Goal: Task Accomplishment & Management: Manage account settings

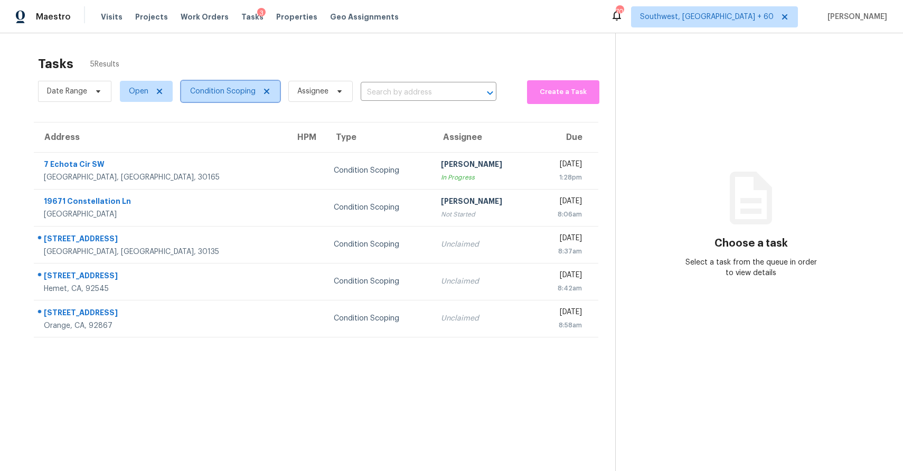
click at [209, 91] on span "Condition Scoping" at bounding box center [222, 91] width 65 height 11
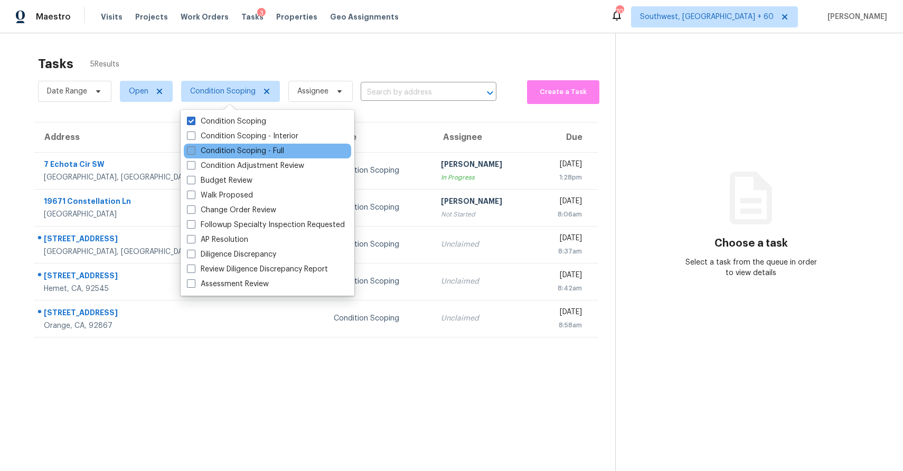
click at [269, 146] on label "Condition Scoping - Full" at bounding box center [235, 151] width 97 height 11
click at [194, 146] on input "Condition Scoping - Full" at bounding box center [190, 149] width 7 height 7
checkbox input "true"
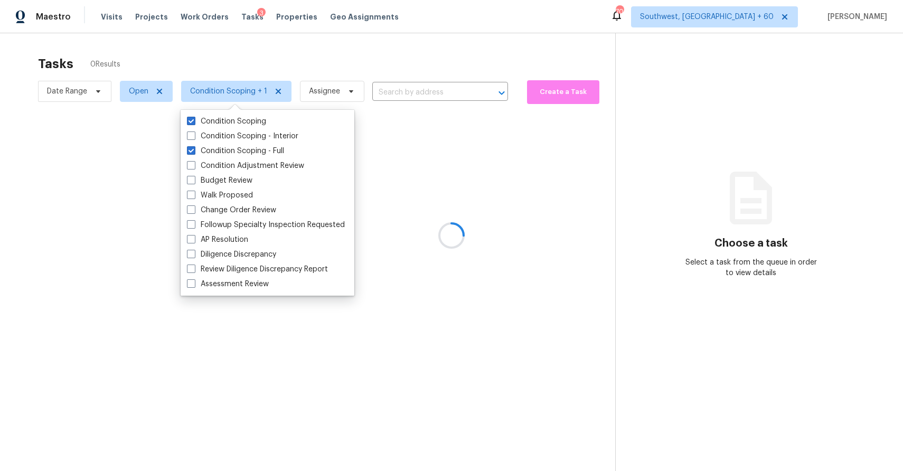
click at [222, 113] on div "Condition Scoping Condition Scoping - Interior Condition Scoping - Full Conditi…" at bounding box center [268, 203] width 174 height 186
click at [226, 119] on label "Condition Scoping" at bounding box center [226, 121] width 79 height 11
click at [194, 119] on input "Condition Scoping" at bounding box center [190, 119] width 7 height 7
checkbox input "false"
click at [247, 50] on div at bounding box center [451, 235] width 903 height 471
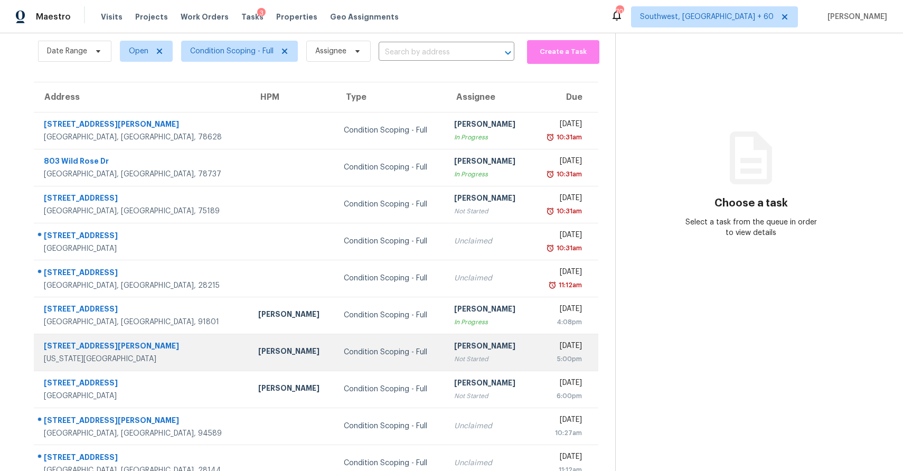
scroll to position [59, 0]
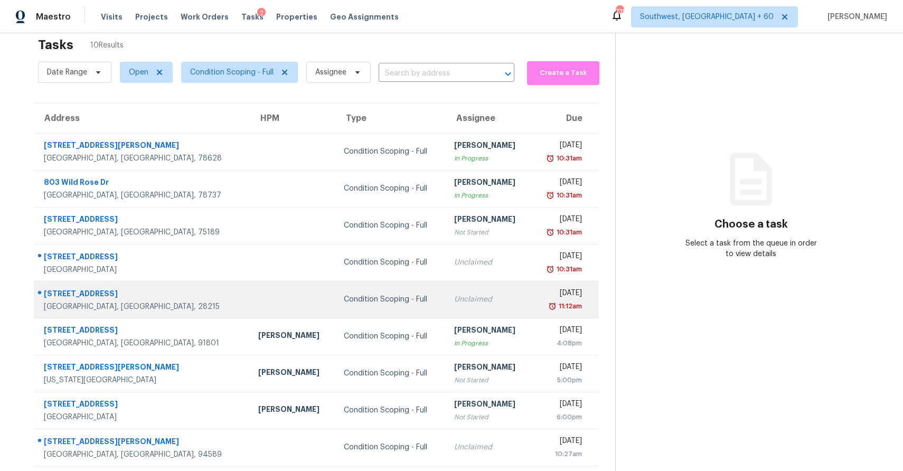
scroll to position [59, 0]
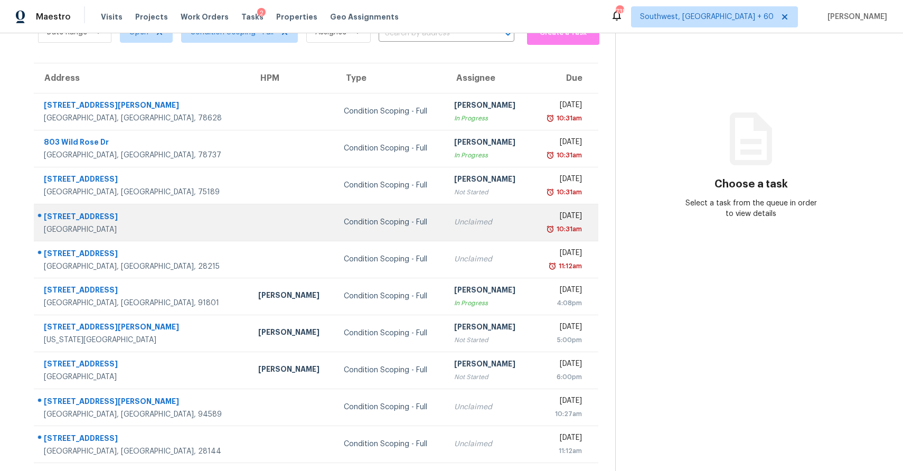
click at [454, 219] on div "Unclaimed" at bounding box center [488, 222] width 69 height 11
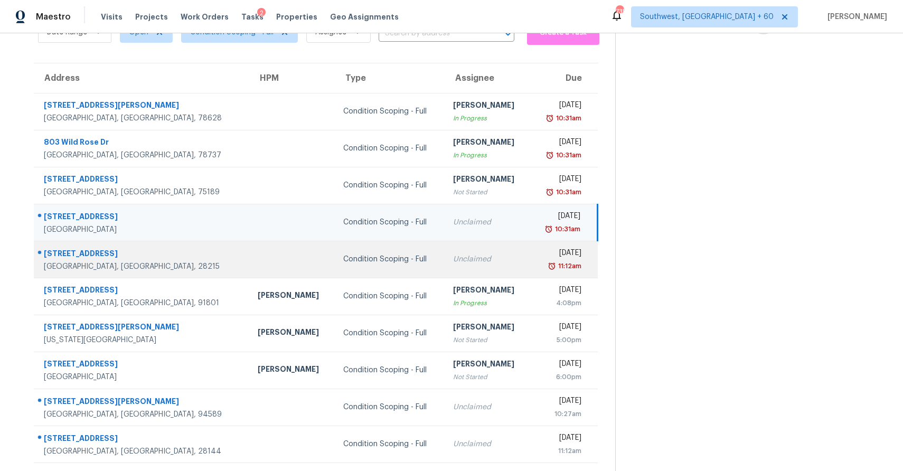
click at [444, 274] on td "Unclaimed" at bounding box center [487, 259] width 86 height 37
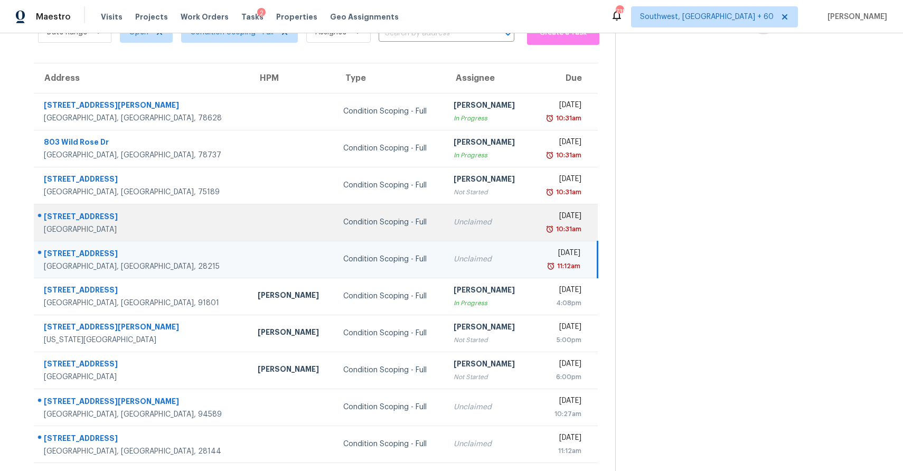
click at [445, 230] on td "Unclaimed" at bounding box center [488, 222] width 86 height 37
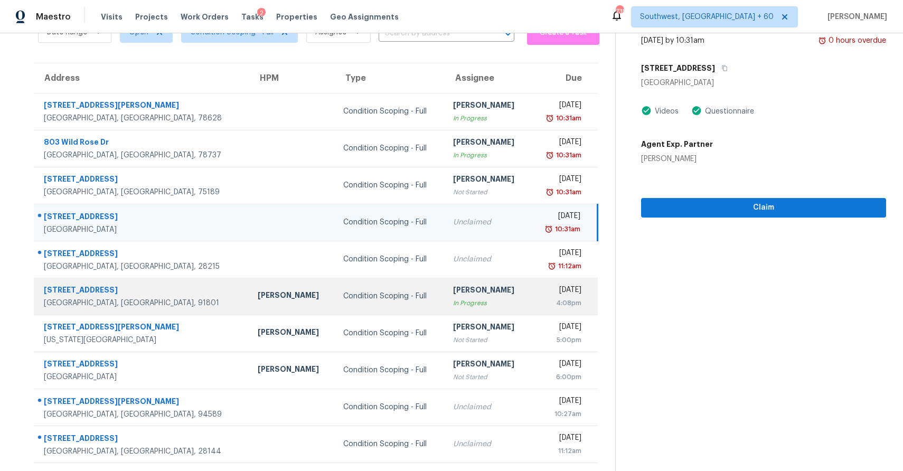
click at [459, 278] on td "Ranjith Kumar P In Progress" at bounding box center [487, 296] width 86 height 37
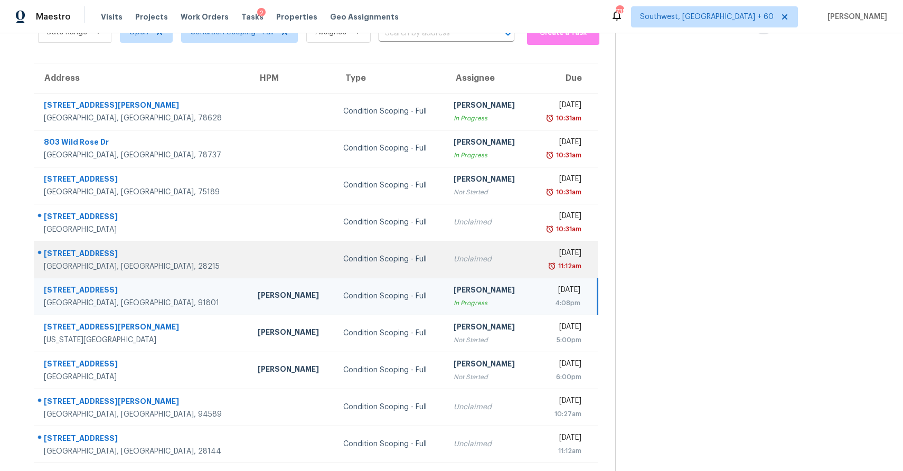
click at [463, 263] on div "Unclaimed" at bounding box center [487, 259] width 69 height 11
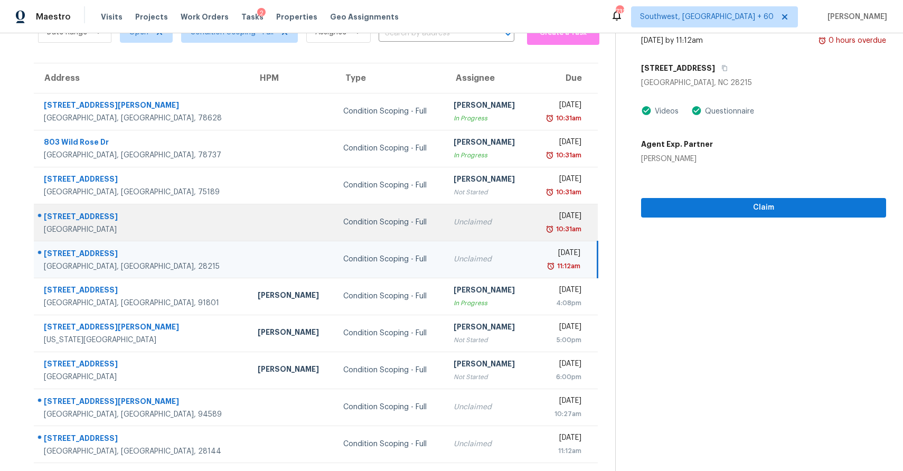
scroll to position [0, 0]
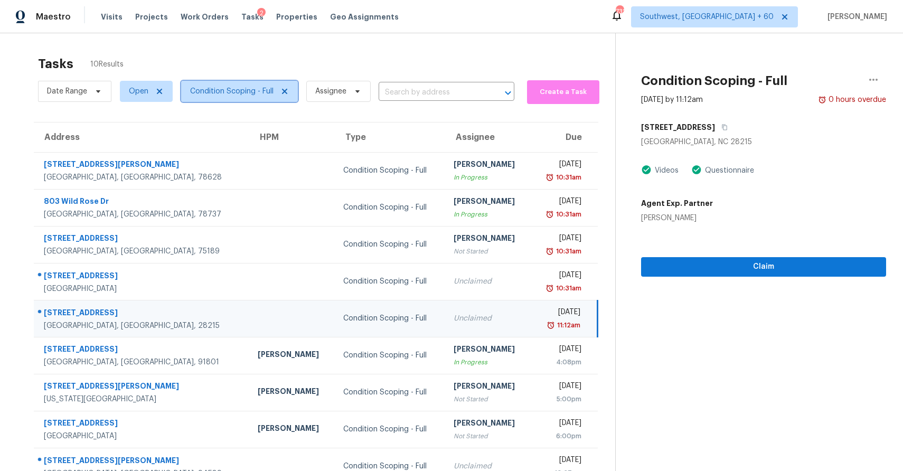
click at [243, 89] on span "Condition Scoping - Full" at bounding box center [231, 91] width 83 height 11
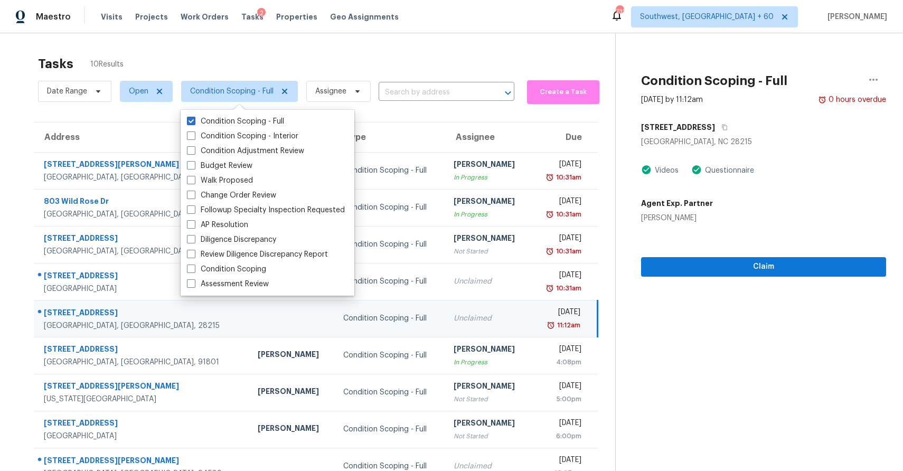
click at [303, 56] on div "Tasks 10 Results" at bounding box center [326, 63] width 577 height 27
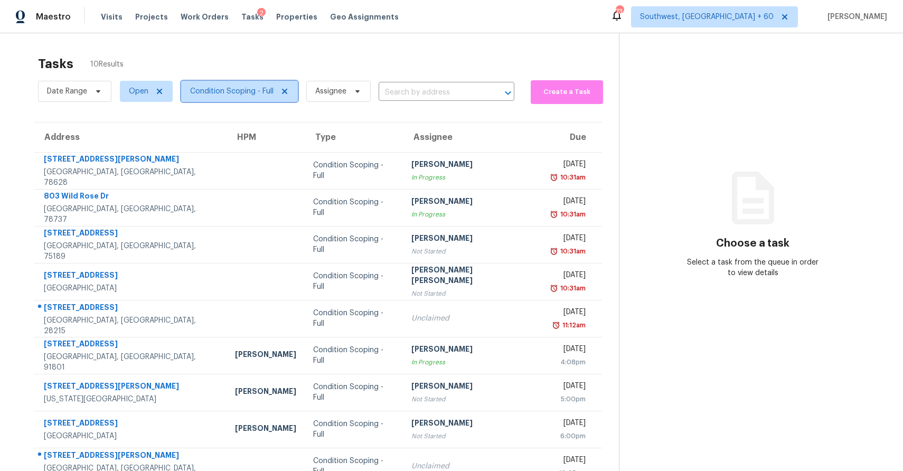
click at [249, 89] on span "Condition Scoping - Full" at bounding box center [231, 91] width 83 height 11
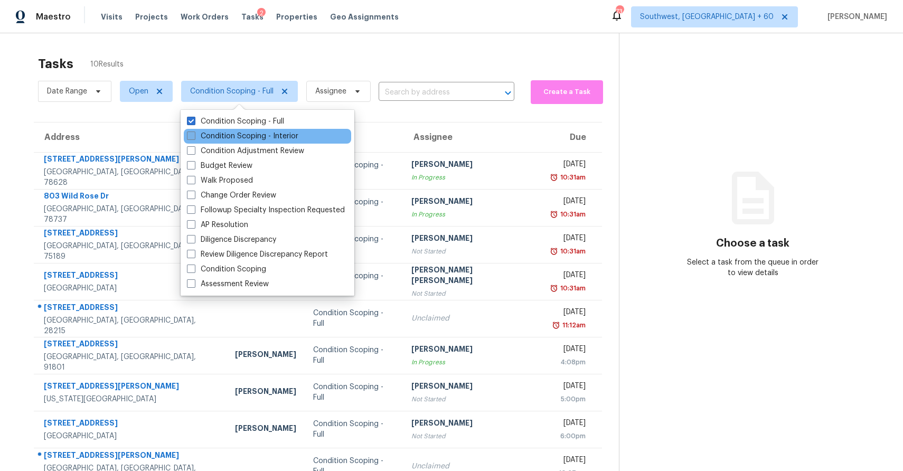
click at [266, 139] on label "Condition Scoping - Interior" at bounding box center [242, 136] width 111 height 11
click at [194, 138] on input "Condition Scoping - Interior" at bounding box center [190, 134] width 7 height 7
checkbox input "true"
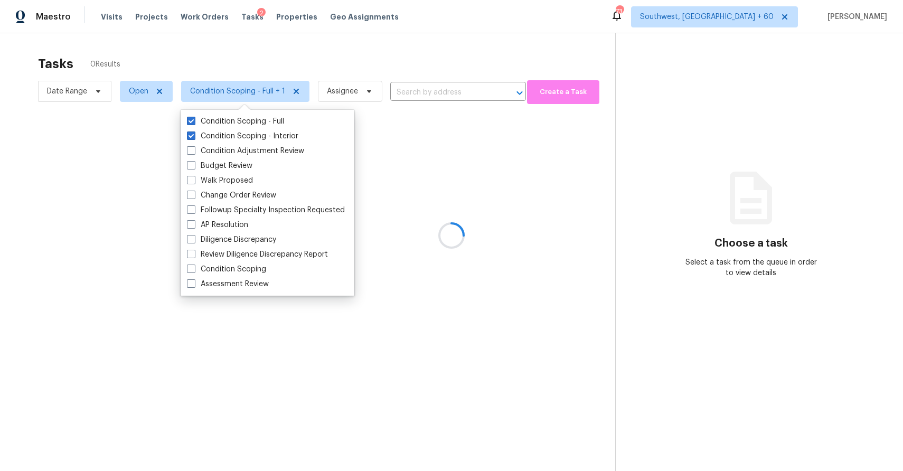
click at [317, 47] on div at bounding box center [451, 235] width 903 height 471
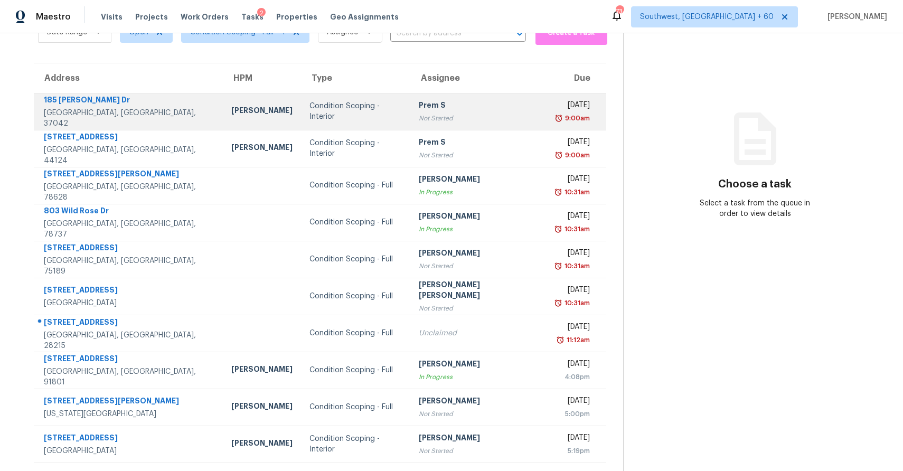
scroll to position [79, 0]
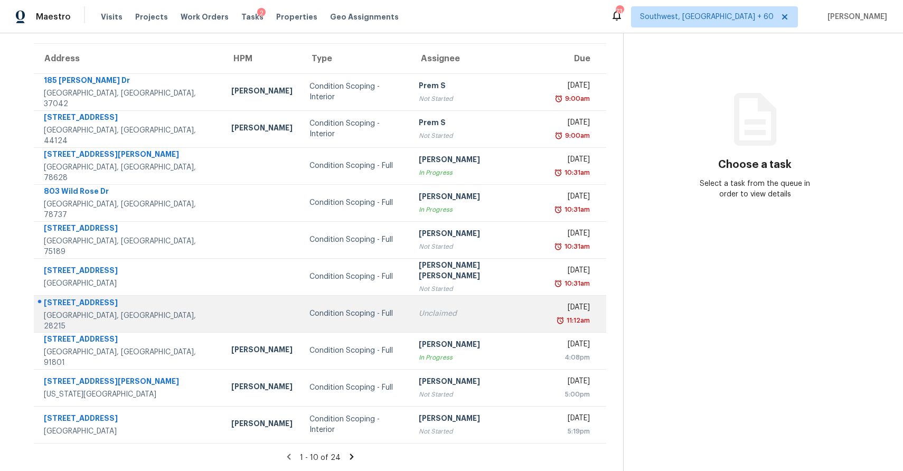
click at [365, 323] on td "Condition Scoping - Full" at bounding box center [356, 313] width 110 height 37
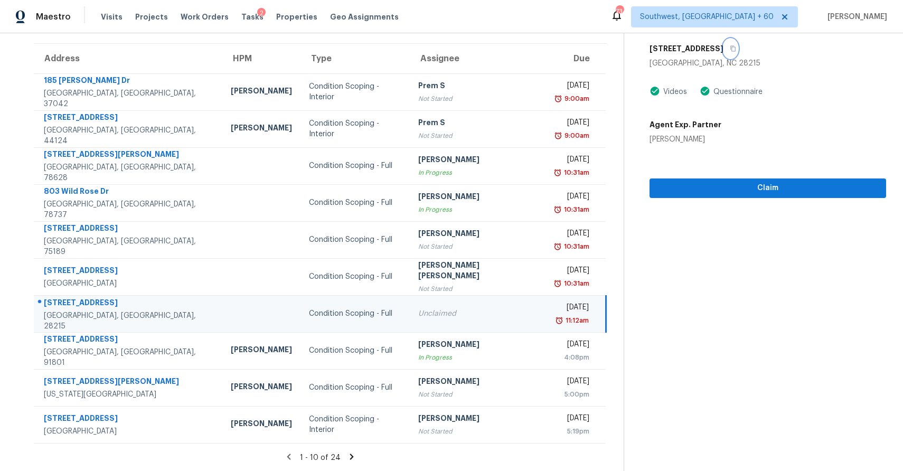
click at [723, 42] on button "button" at bounding box center [730, 48] width 14 height 19
click at [730, 50] on icon "button" at bounding box center [733, 48] width 6 height 6
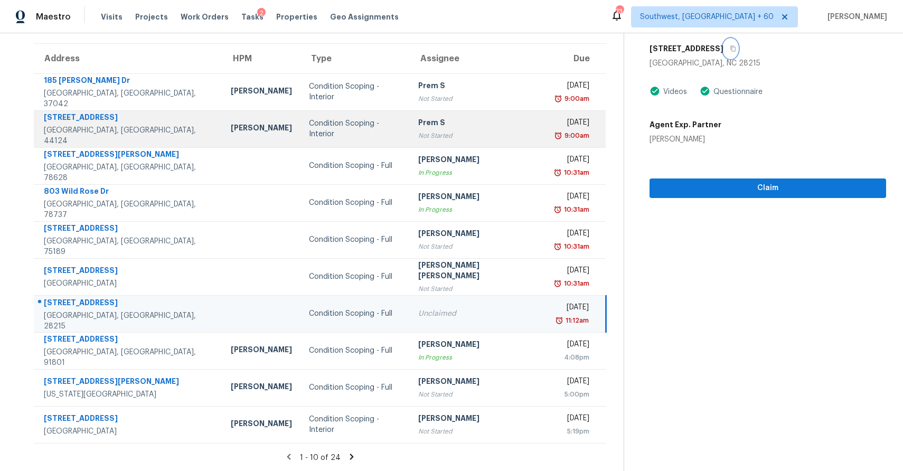
scroll to position [0, 0]
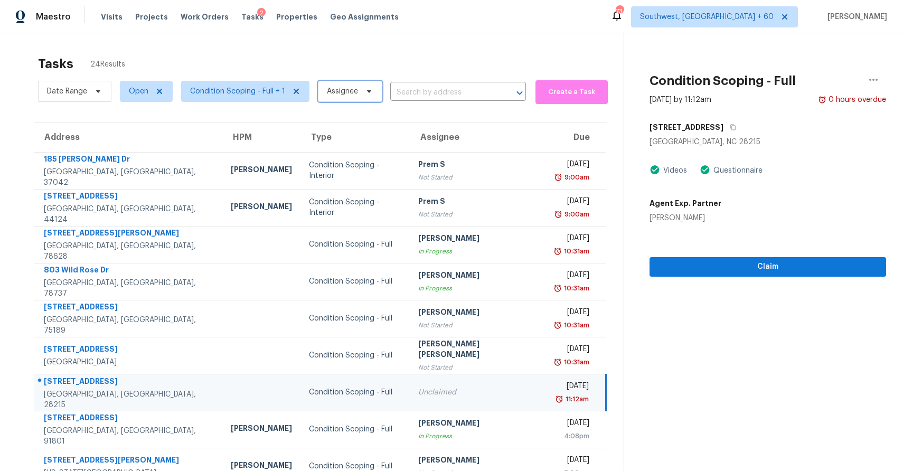
click at [332, 91] on span "Assignee" at bounding box center [342, 91] width 31 height 11
type input "r"
click at [262, 88] on span "Condition Scoping - Full + 1" at bounding box center [237, 91] width 95 height 11
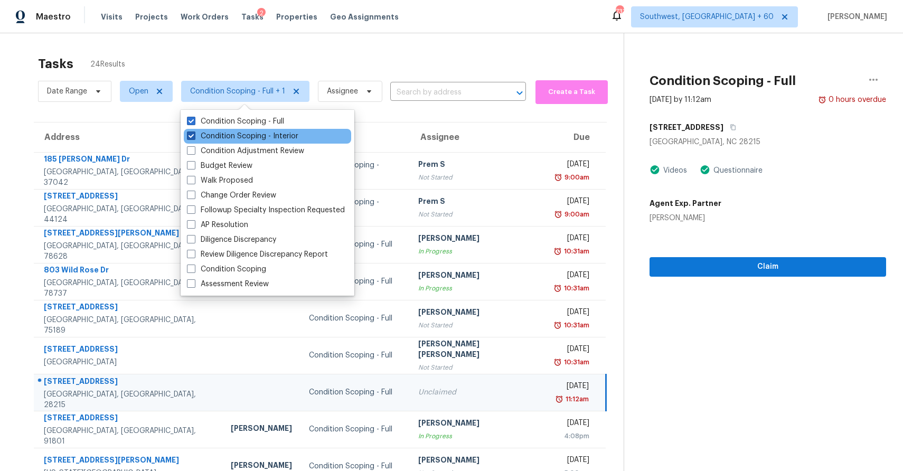
click at [272, 135] on label "Condition Scoping - Interior" at bounding box center [242, 136] width 111 height 11
click at [194, 135] on input "Condition Scoping - Interior" at bounding box center [190, 134] width 7 height 7
checkbox input "false"
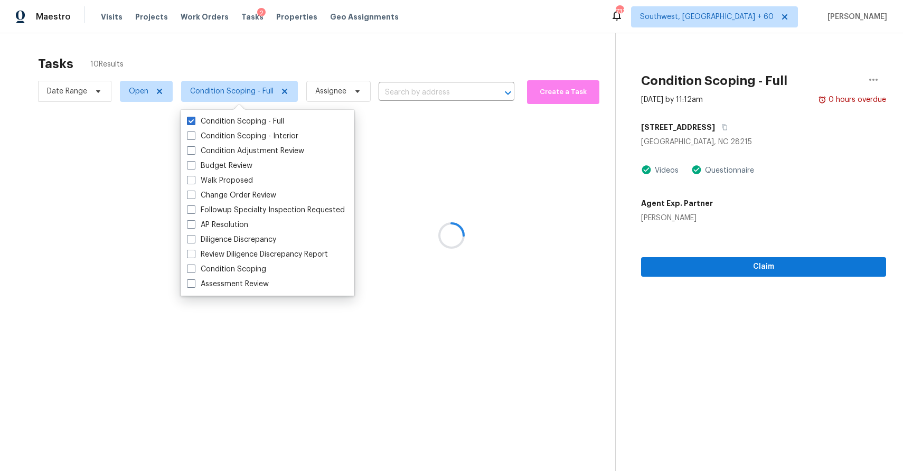
click at [334, 37] on div at bounding box center [451, 235] width 903 height 471
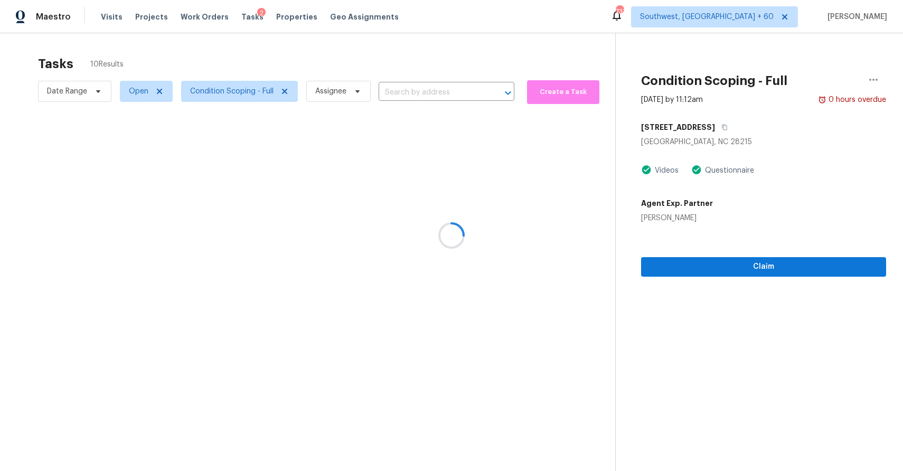
click at [401, 62] on div at bounding box center [451, 235] width 903 height 471
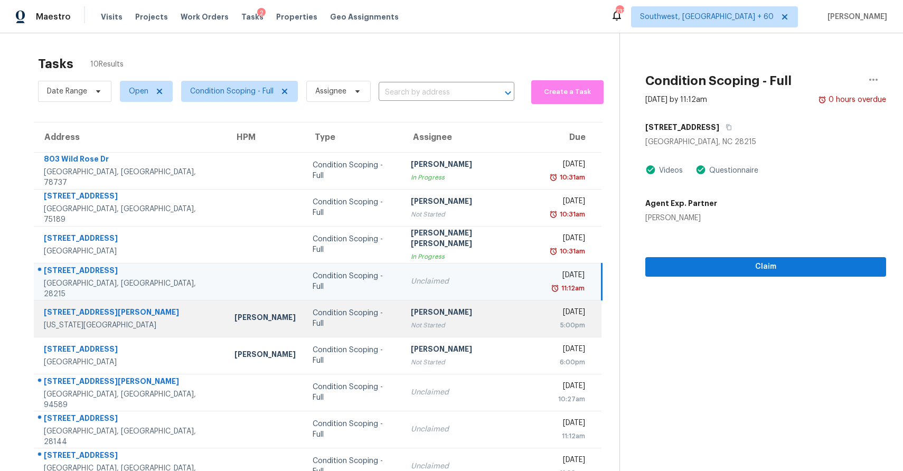
scroll to position [33, 0]
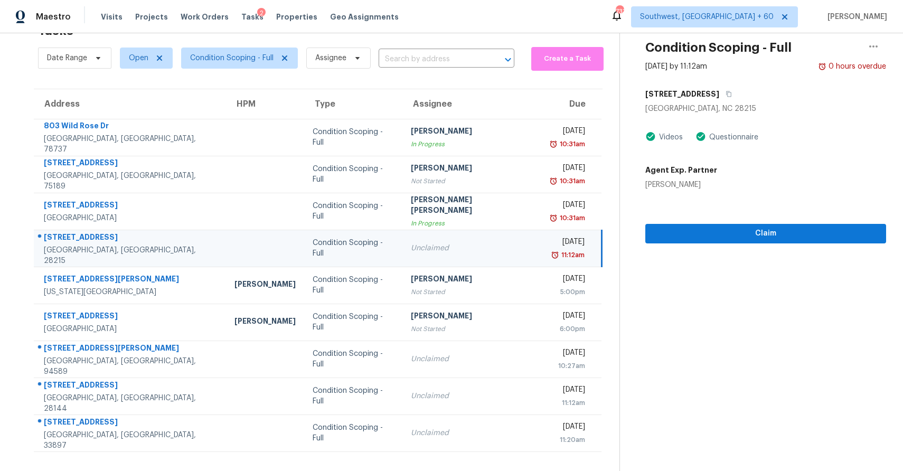
click at [465, 259] on td "Unclaimed" at bounding box center [471, 248] width 138 height 37
click at [794, 230] on span "Claim" at bounding box center [766, 233] width 224 height 13
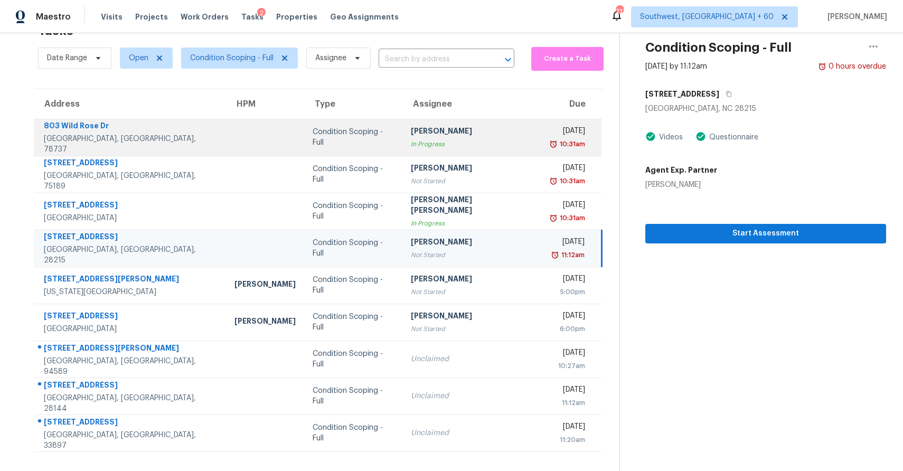
scroll to position [0, 0]
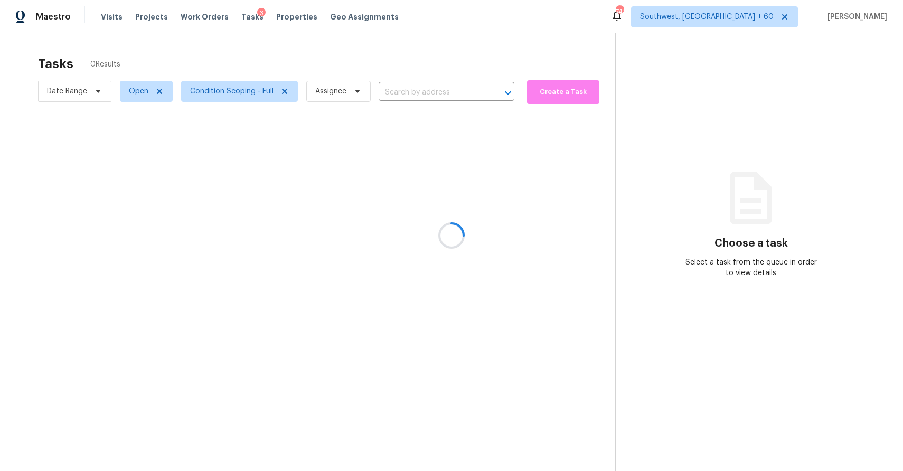
click at [253, 89] on div at bounding box center [451, 235] width 903 height 471
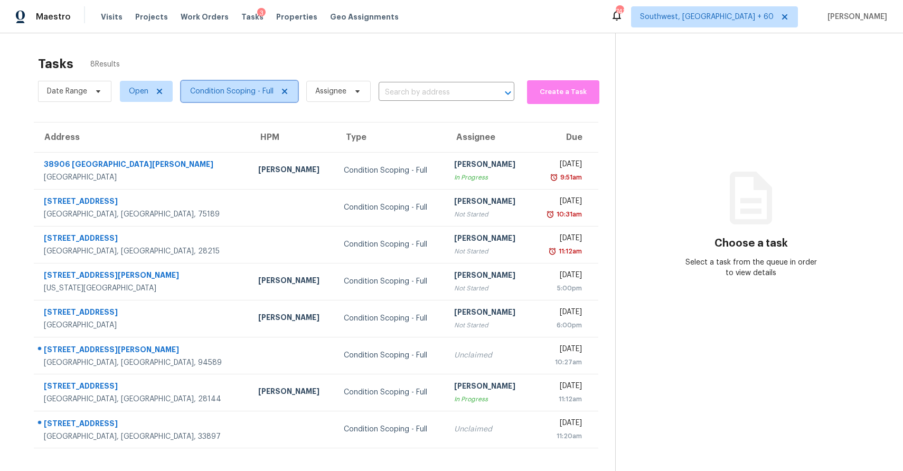
click at [253, 89] on span "Condition Scoping - Full" at bounding box center [231, 91] width 83 height 11
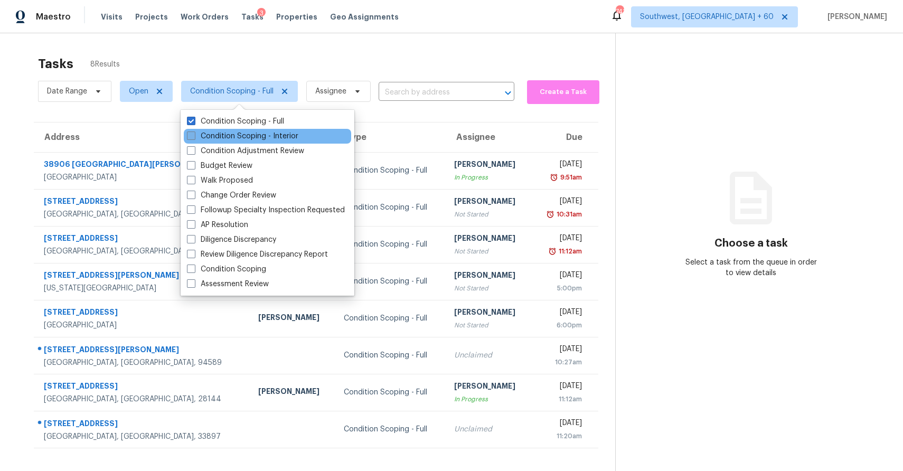
click at [256, 134] on label "Condition Scoping - Interior" at bounding box center [242, 136] width 111 height 11
click at [194, 134] on input "Condition Scoping - Interior" at bounding box center [190, 134] width 7 height 7
checkbox input "true"
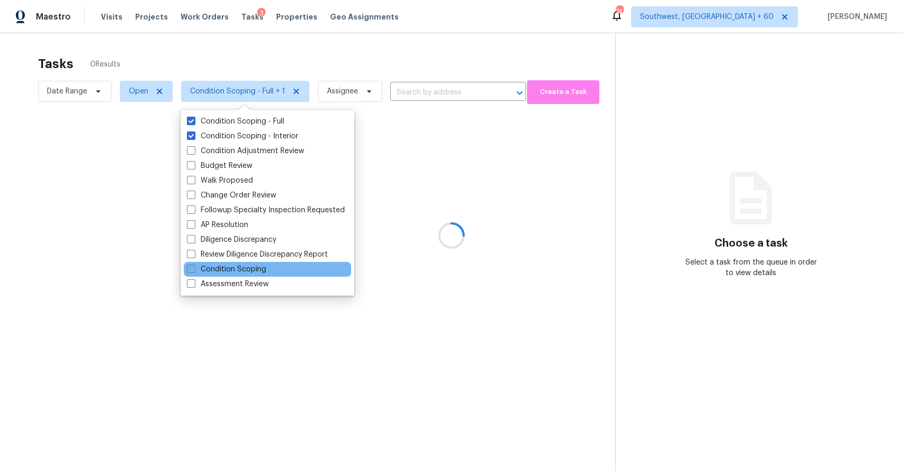
click at [242, 271] on label "Condition Scoping" at bounding box center [226, 269] width 79 height 11
click at [194, 271] on input "Condition Scoping" at bounding box center [190, 267] width 7 height 7
checkbox input "true"
click at [342, 48] on div at bounding box center [451, 235] width 903 height 471
